Goal: Navigation & Orientation: Find specific page/section

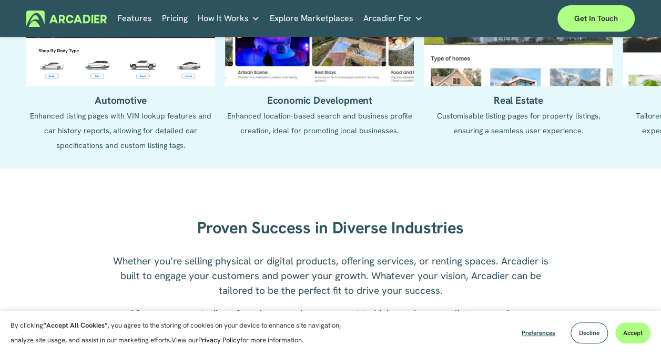
scroll to position [1052, 0]
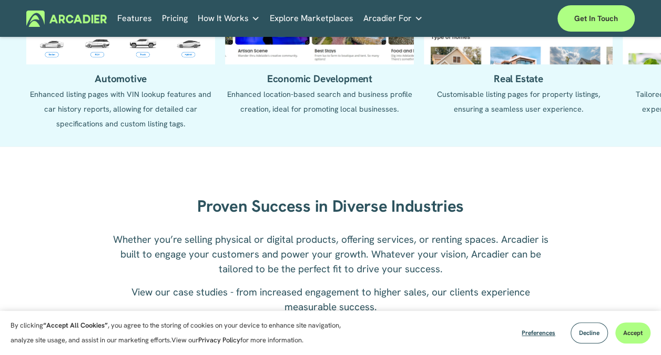
click at [309, 79] on ul "Automotive Enhanced listing pages with VIN lookup features and car history repo…" at bounding box center [330, 34] width 608 height 193
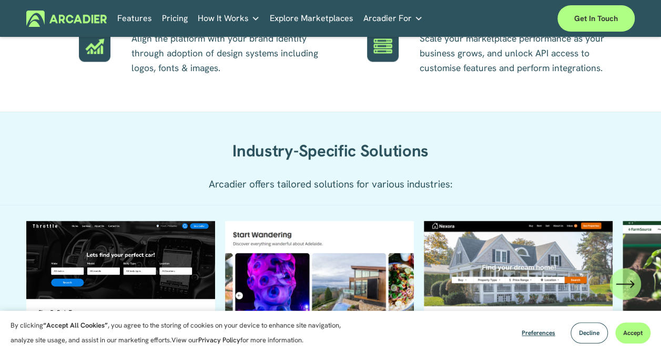
scroll to position [894, 0]
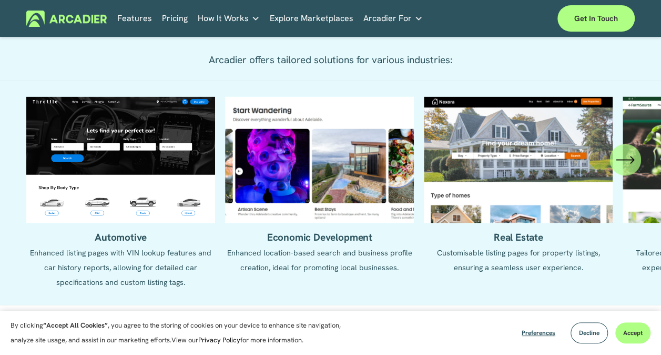
click at [630, 169] on icon "\a \a \a Next\a \a" at bounding box center [625, 159] width 19 height 19
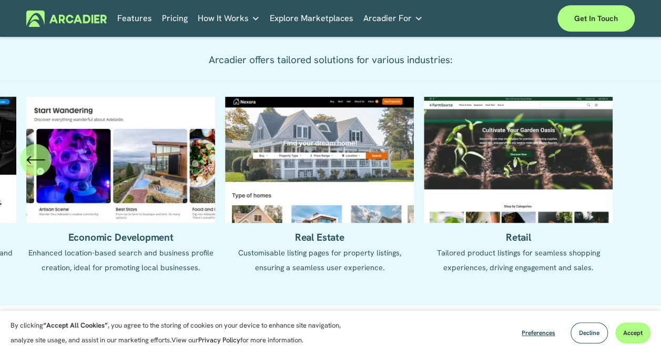
click at [325, 17] on link "Explore Marketplaces" at bounding box center [312, 18] width 84 height 16
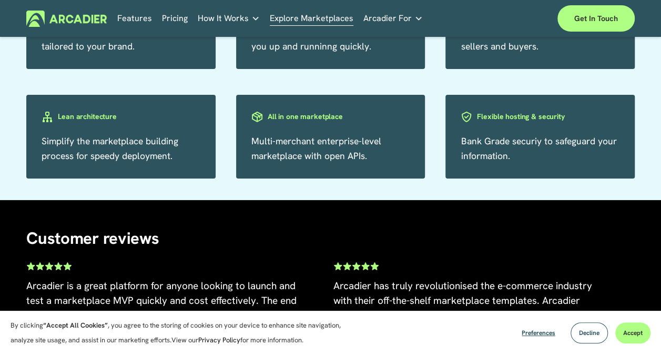
scroll to position [1429, 0]
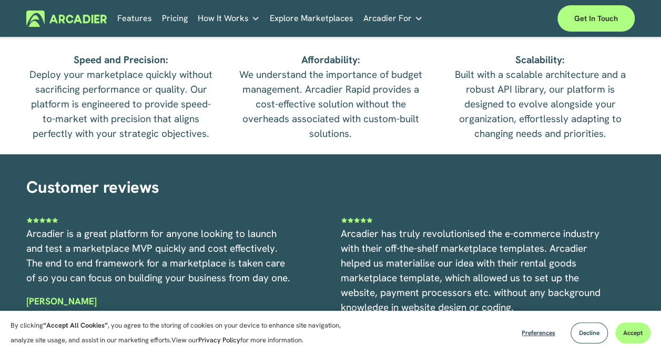
scroll to position [2157, 0]
